Goal: Download file/media

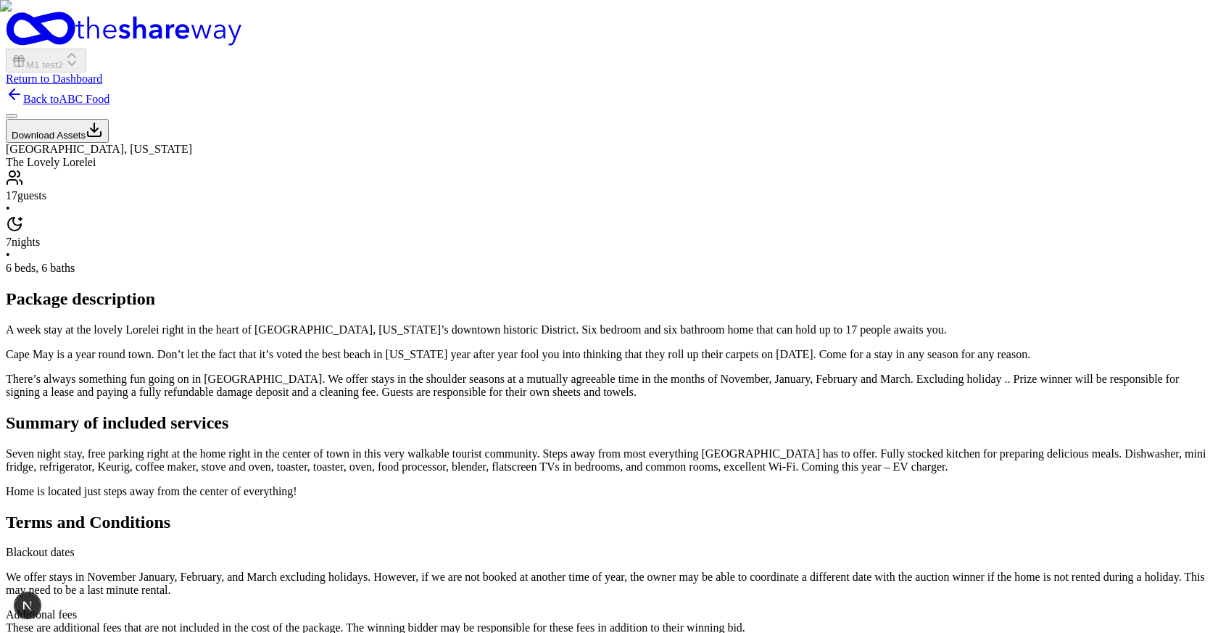
click at [109, 143] on button "Download Assets" at bounding box center [57, 131] width 103 height 24
click at [109, 93] on link "Back to ABC Food" at bounding box center [58, 99] width 104 height 12
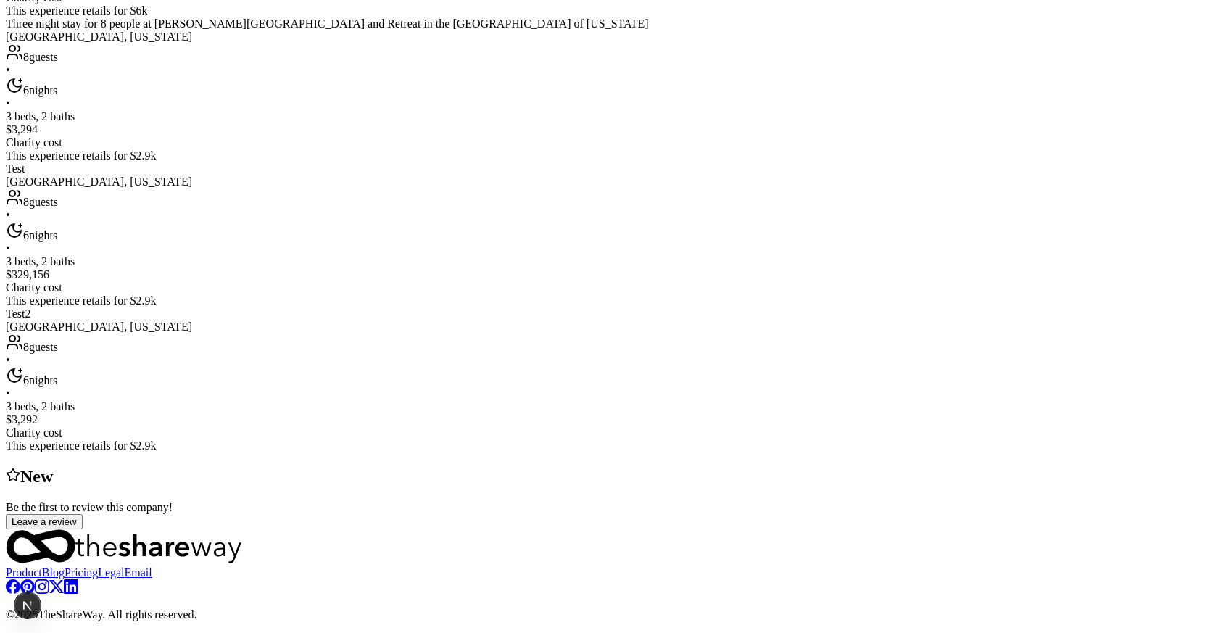
scroll to position [866, 0]
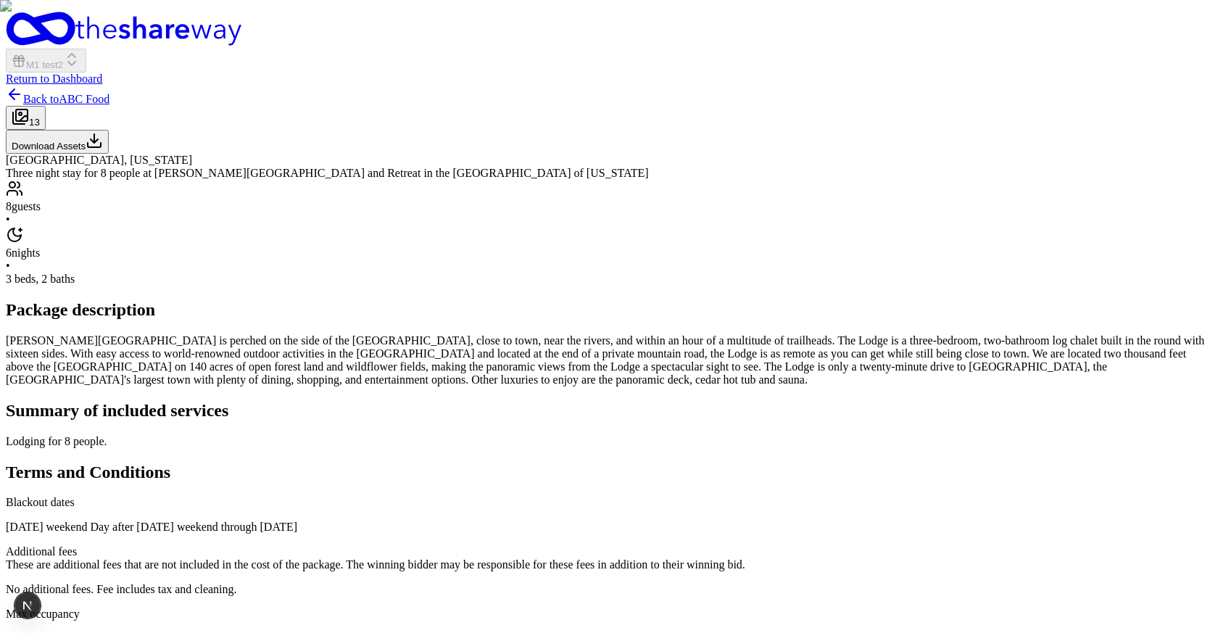
click at [109, 154] on button "Download Assets" at bounding box center [57, 142] width 103 height 24
